Goal: Task Accomplishment & Management: Use online tool/utility

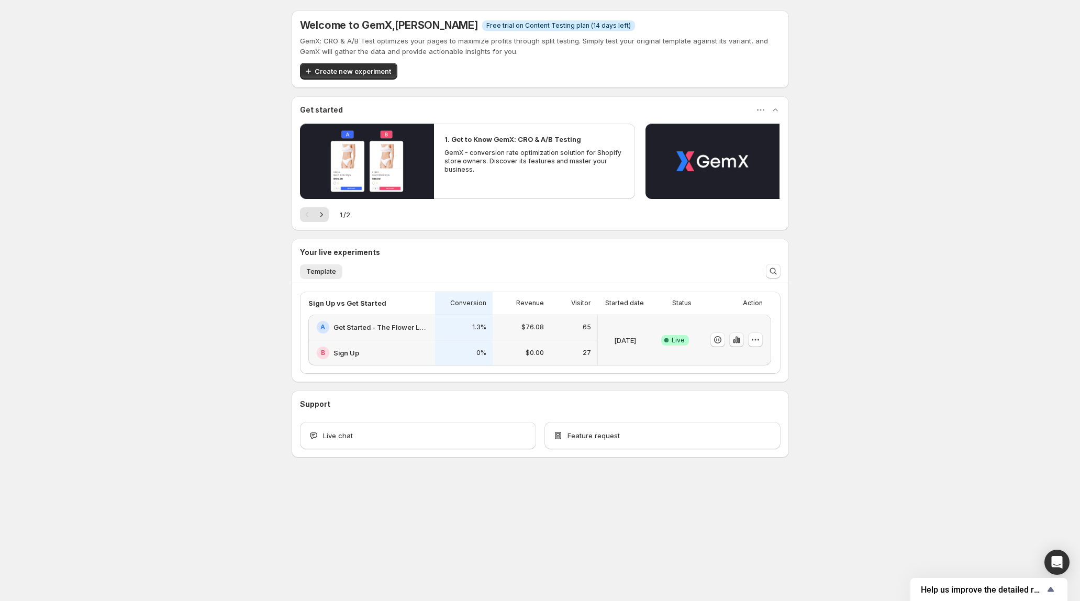
click at [740, 340] on icon "button" at bounding box center [736, 339] width 10 height 10
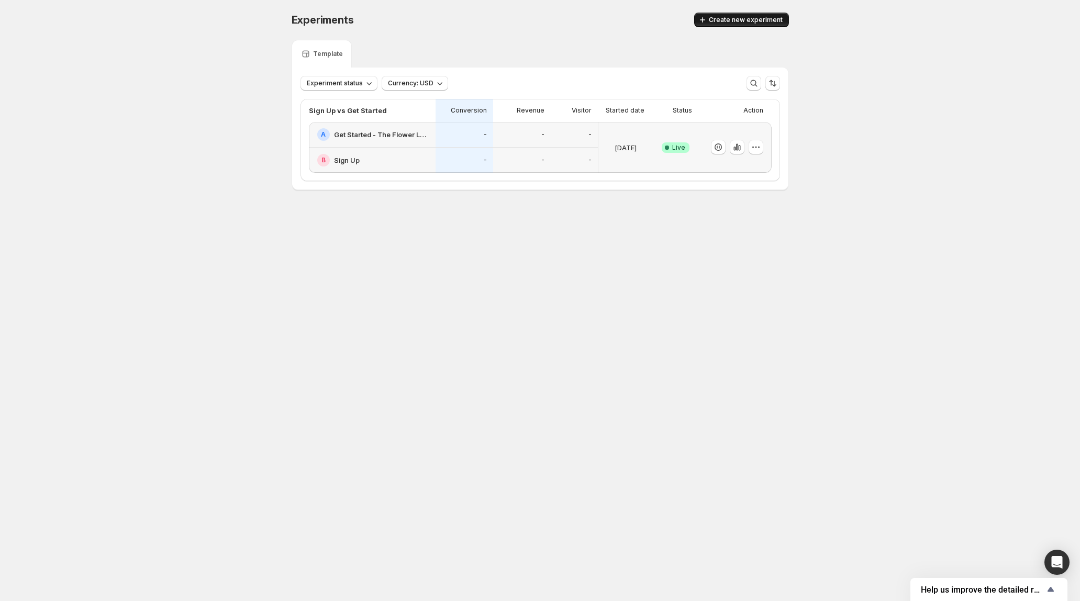
click at [734, 24] on span "Create new experiment" at bounding box center [746, 20] width 74 height 8
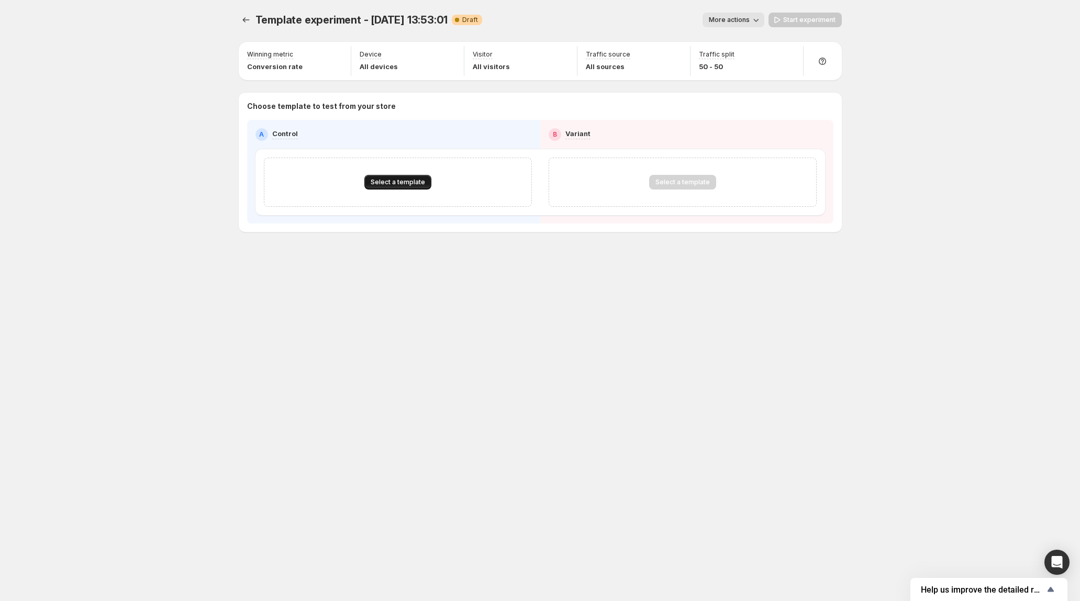
click at [408, 184] on span "Select a template" at bounding box center [398, 182] width 54 height 8
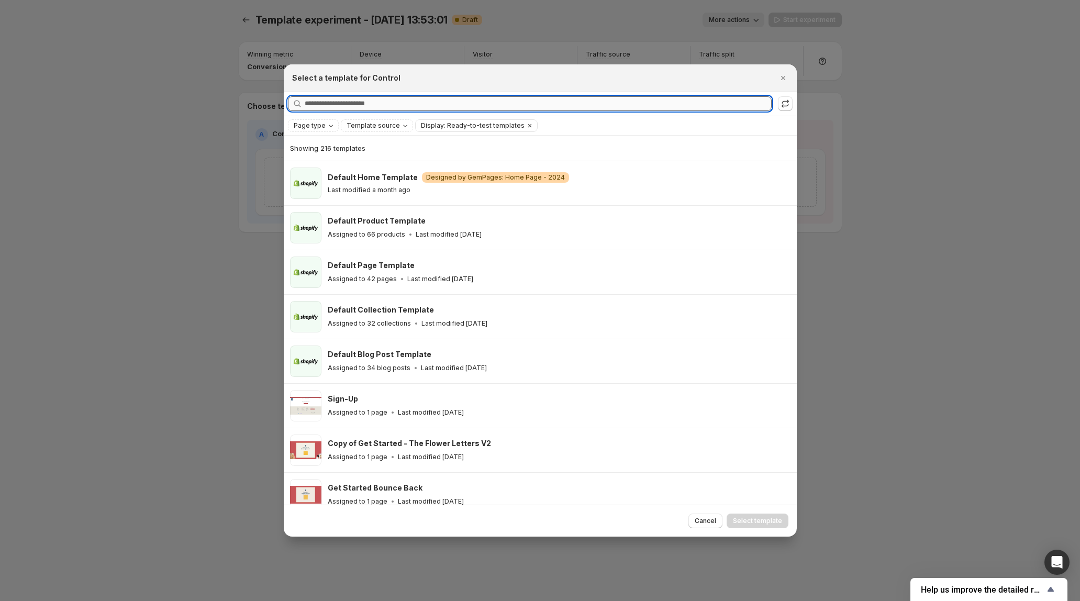
click at [377, 102] on input "Searching all templates" at bounding box center [538, 103] width 467 height 15
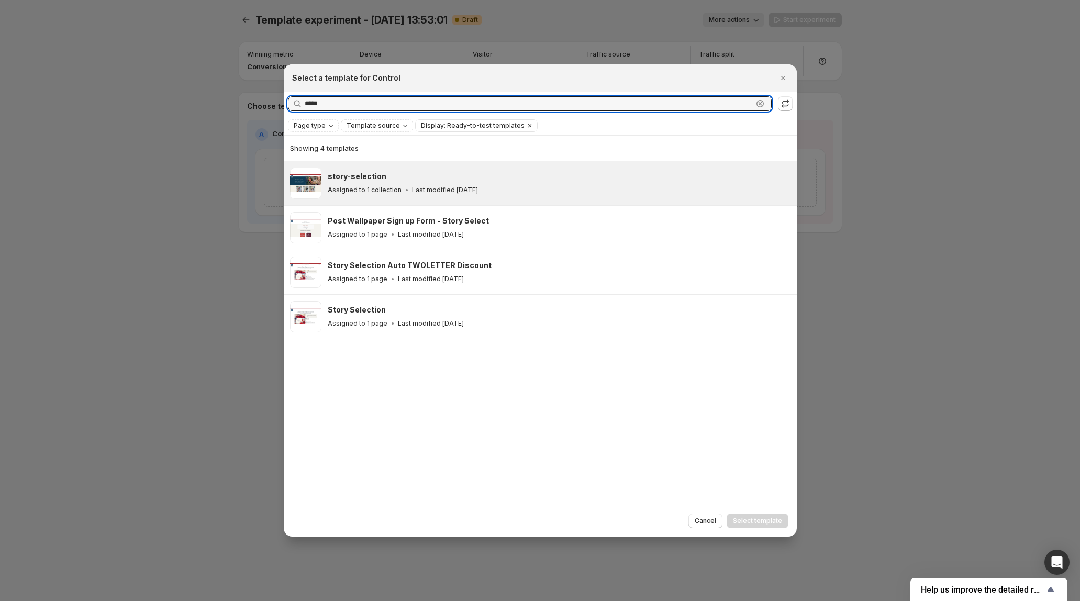
type input "*****"
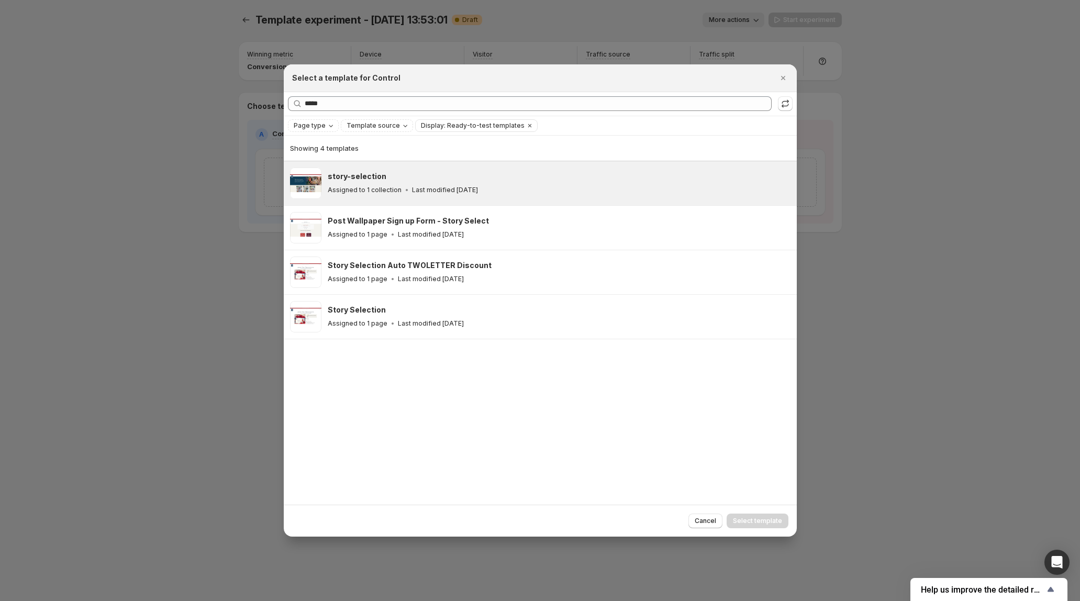
click at [522, 183] on div "story-selection Assigned to 1 collection Last modified [DATE]" at bounding box center [558, 183] width 460 height 24
click at [548, 192] on div "Assigned to 1 collection Last modified [DATE]" at bounding box center [558, 190] width 460 height 10
click at [541, 188] on div "Assigned to 1 collection Last modified [DATE]" at bounding box center [558, 190] width 460 height 10
click at [766, 521] on span "Select template" at bounding box center [757, 521] width 49 height 8
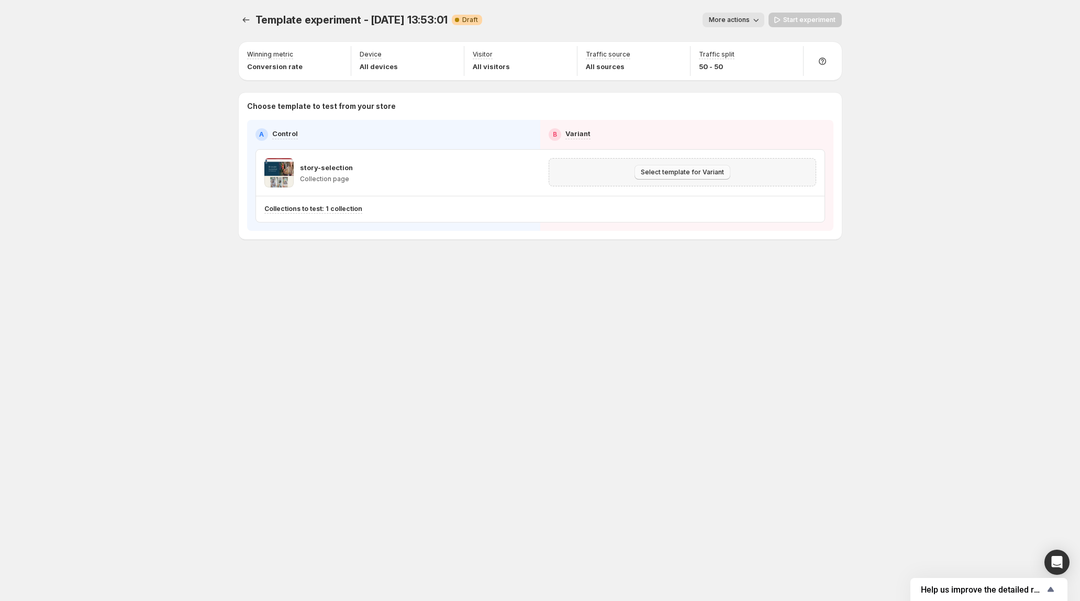
click at [705, 176] on span "Select template for Variant" at bounding box center [682, 172] width 83 height 8
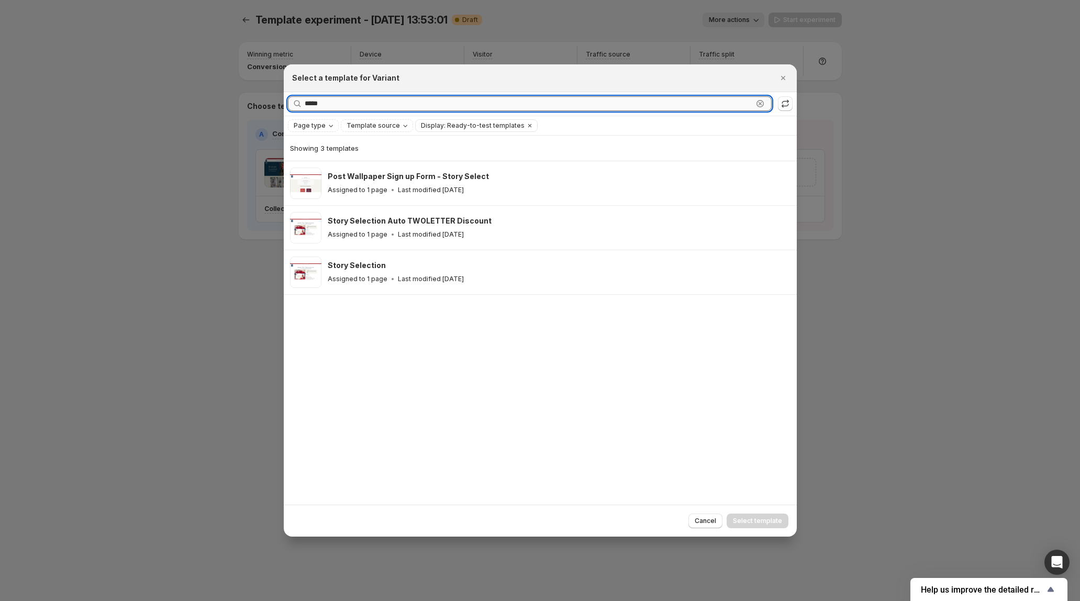
click at [448, 105] on input "*****" at bounding box center [529, 103] width 448 height 15
drag, startPoint x: 445, startPoint y: 105, endPoint x: 276, endPoint y: 101, distance: 168.6
click at [276, 600] on div "Select a template for Variant Searching all templates ***** Clear Page type Tem…" at bounding box center [540, 601] width 1080 height 0
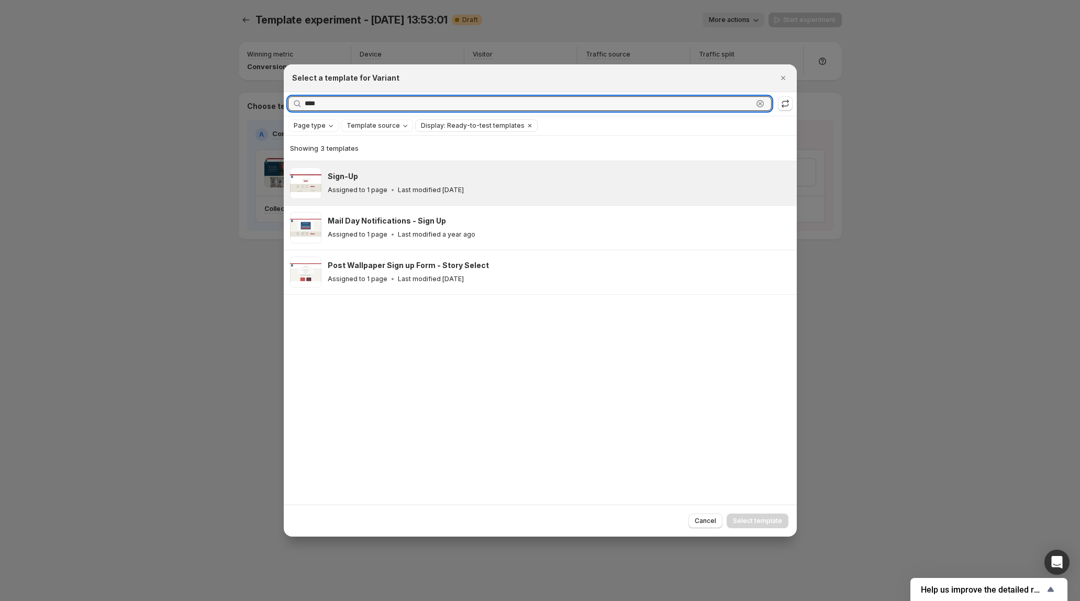
type input "****"
click at [374, 178] on div "Sign-Up" at bounding box center [558, 176] width 460 height 10
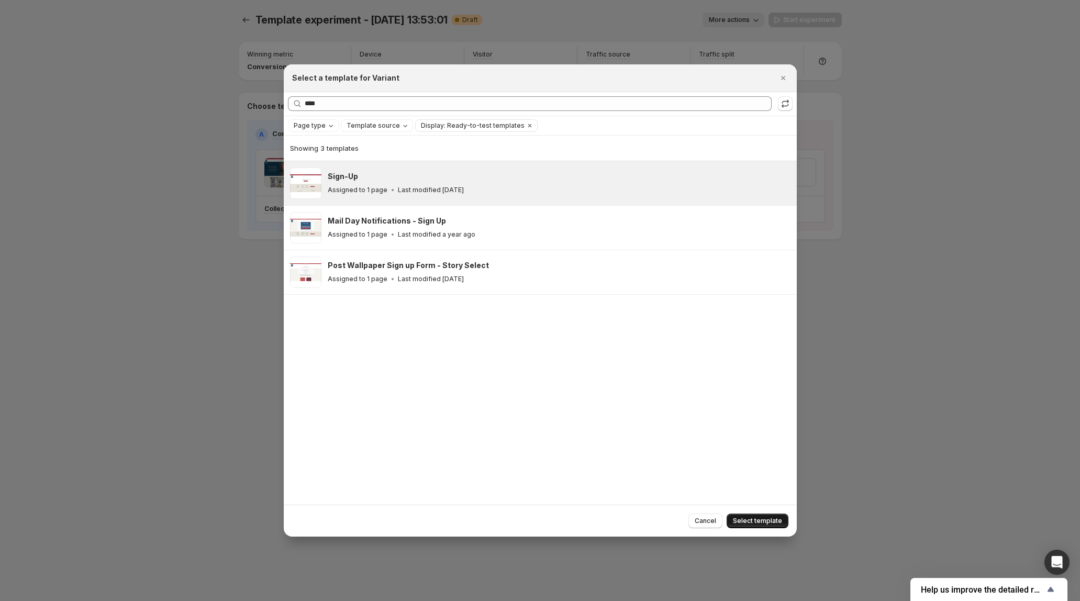
click at [769, 521] on span "Select template" at bounding box center [757, 521] width 49 height 8
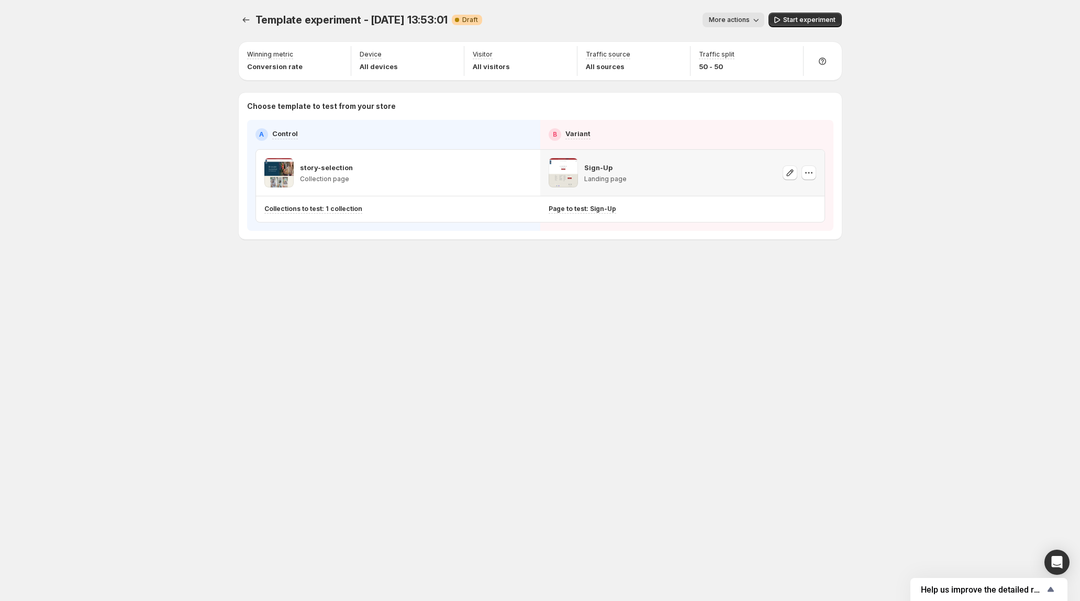
click at [810, 173] on icon "button" at bounding box center [808, 173] width 10 height 10
click at [793, 175] on icon "button" at bounding box center [790, 173] width 10 height 10
click at [242, 23] on icon "Experiments" at bounding box center [246, 20] width 10 height 10
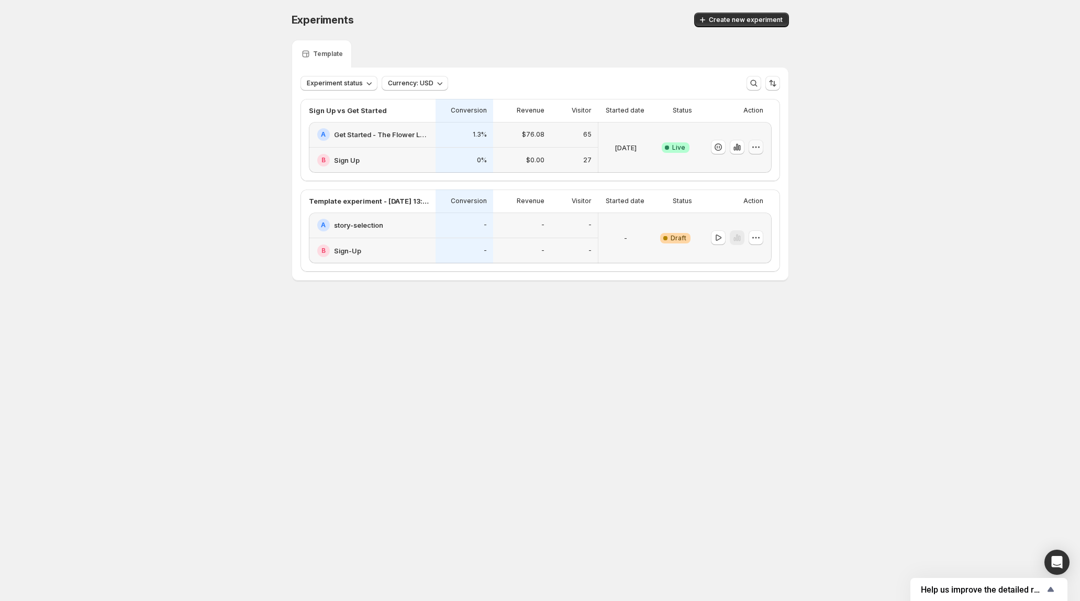
click at [761, 151] on button "button" at bounding box center [756, 147] width 15 height 15
click at [468, 150] on div "0%" at bounding box center [465, 161] width 58 height 26
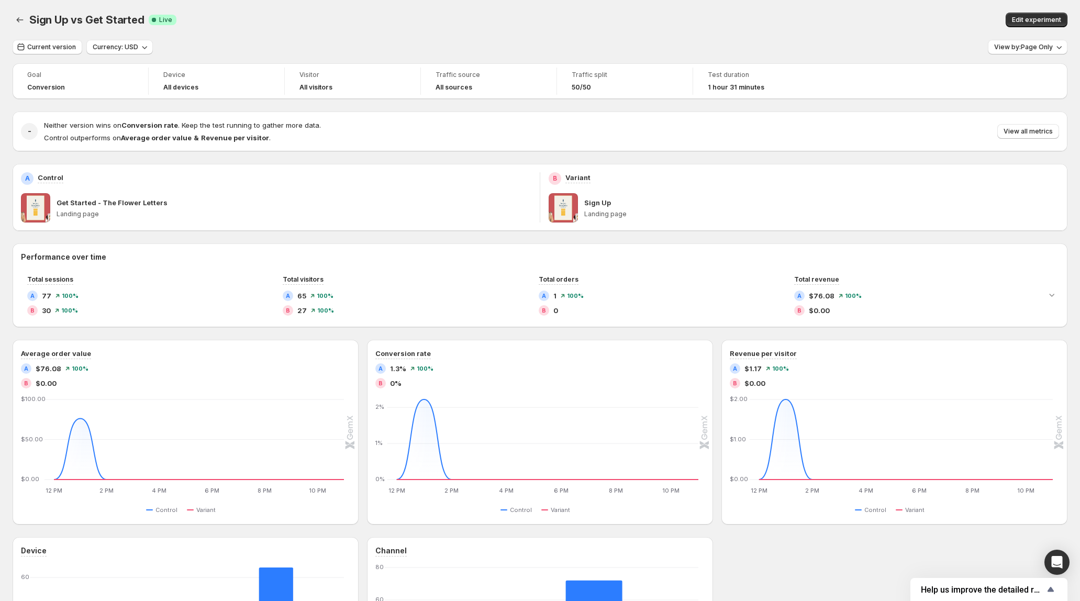
click at [571, 210] on span at bounding box center [563, 207] width 29 height 29
